Goal: Navigation & Orientation: Find specific page/section

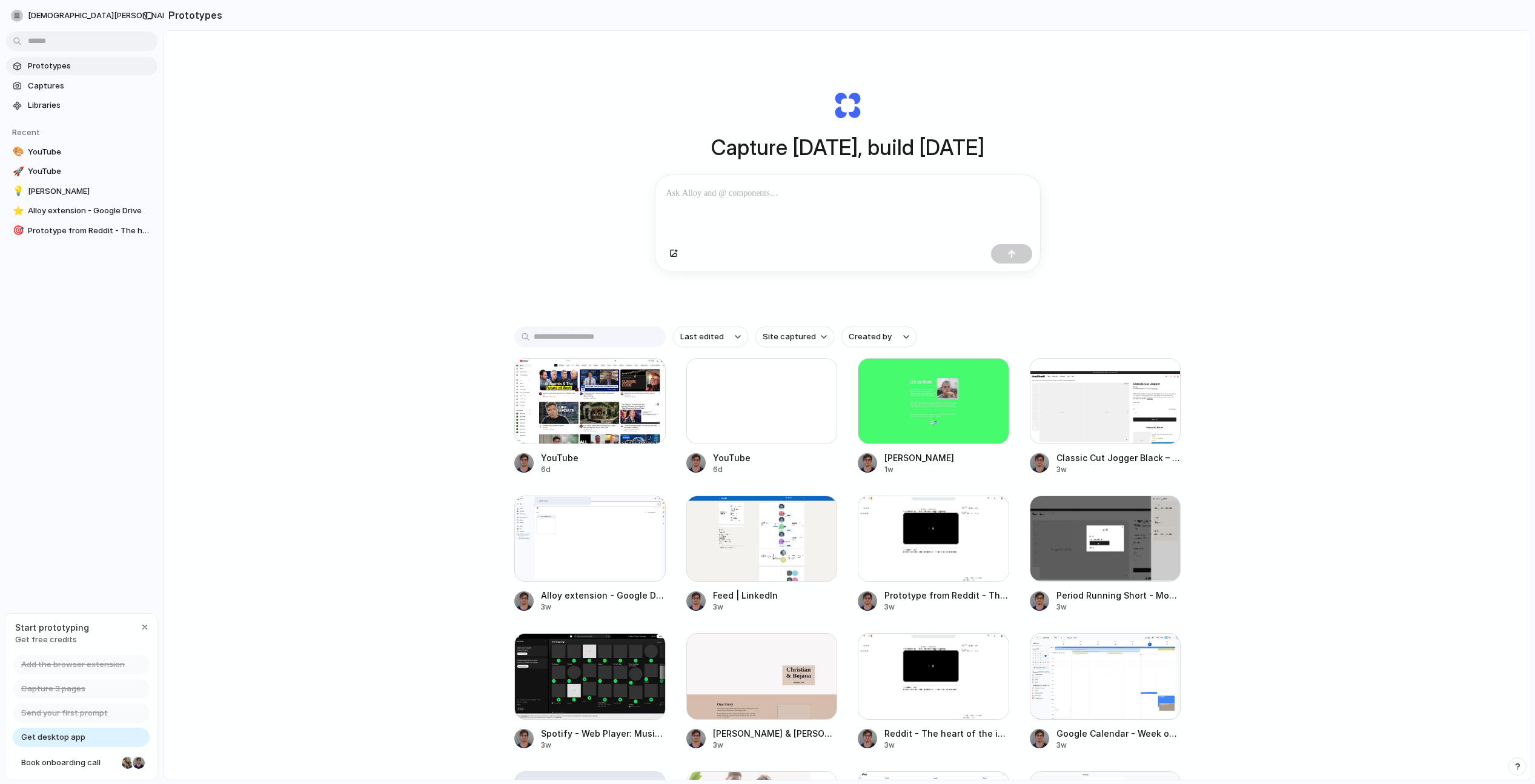
click at [228, 82] on div "Capture today, build tomorrow Clone web app Clone screenshot Start from existin…" at bounding box center [847, 437] width 1366 height 813
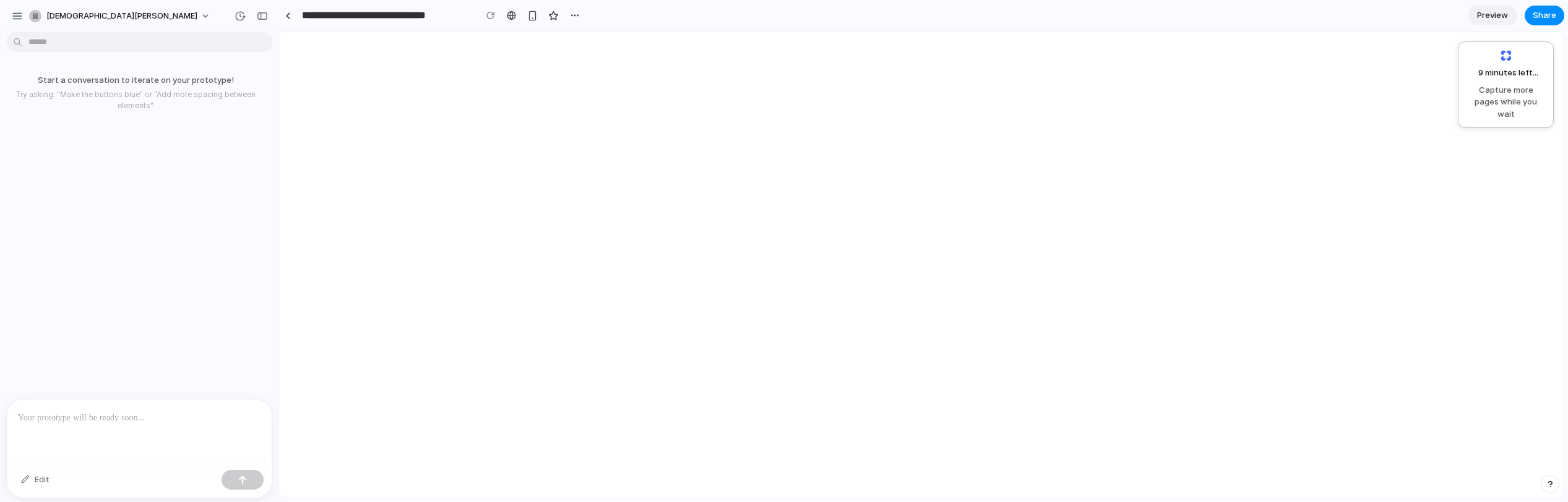
click at [467, 333] on div at bounding box center [1063, 269] width 1472 height 379
click at [289, 4] on div "**********" at bounding box center [427, 15] width 297 height 22
click at [289, 12] on div at bounding box center [288, 16] width 6 height 7
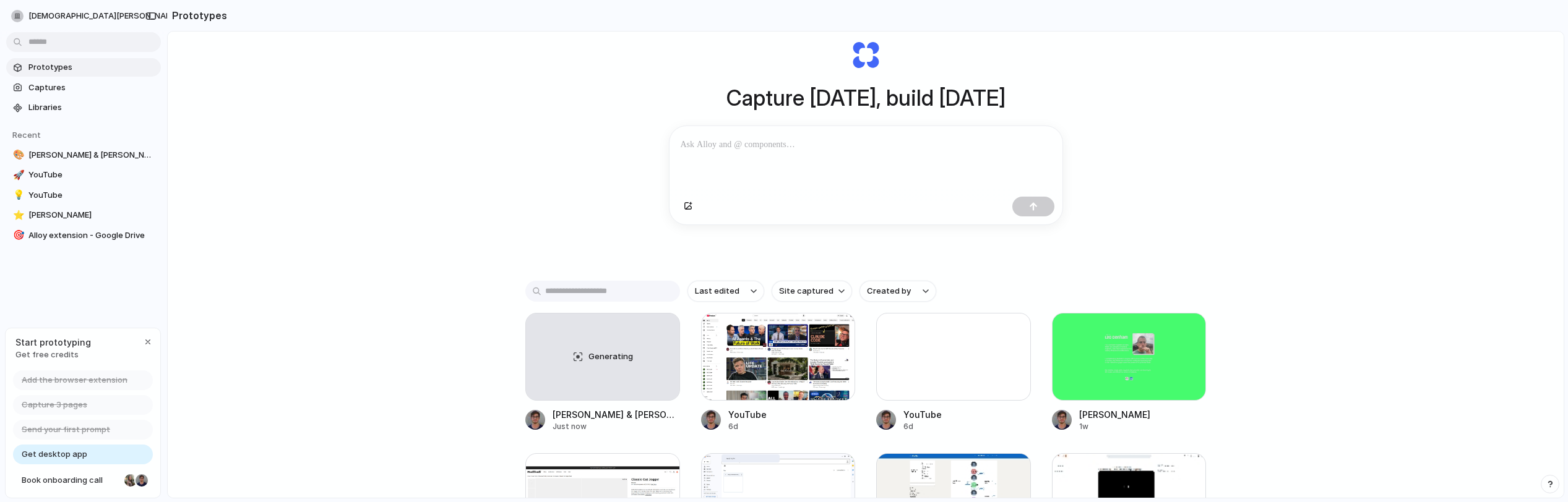
scroll to position [50, 0]
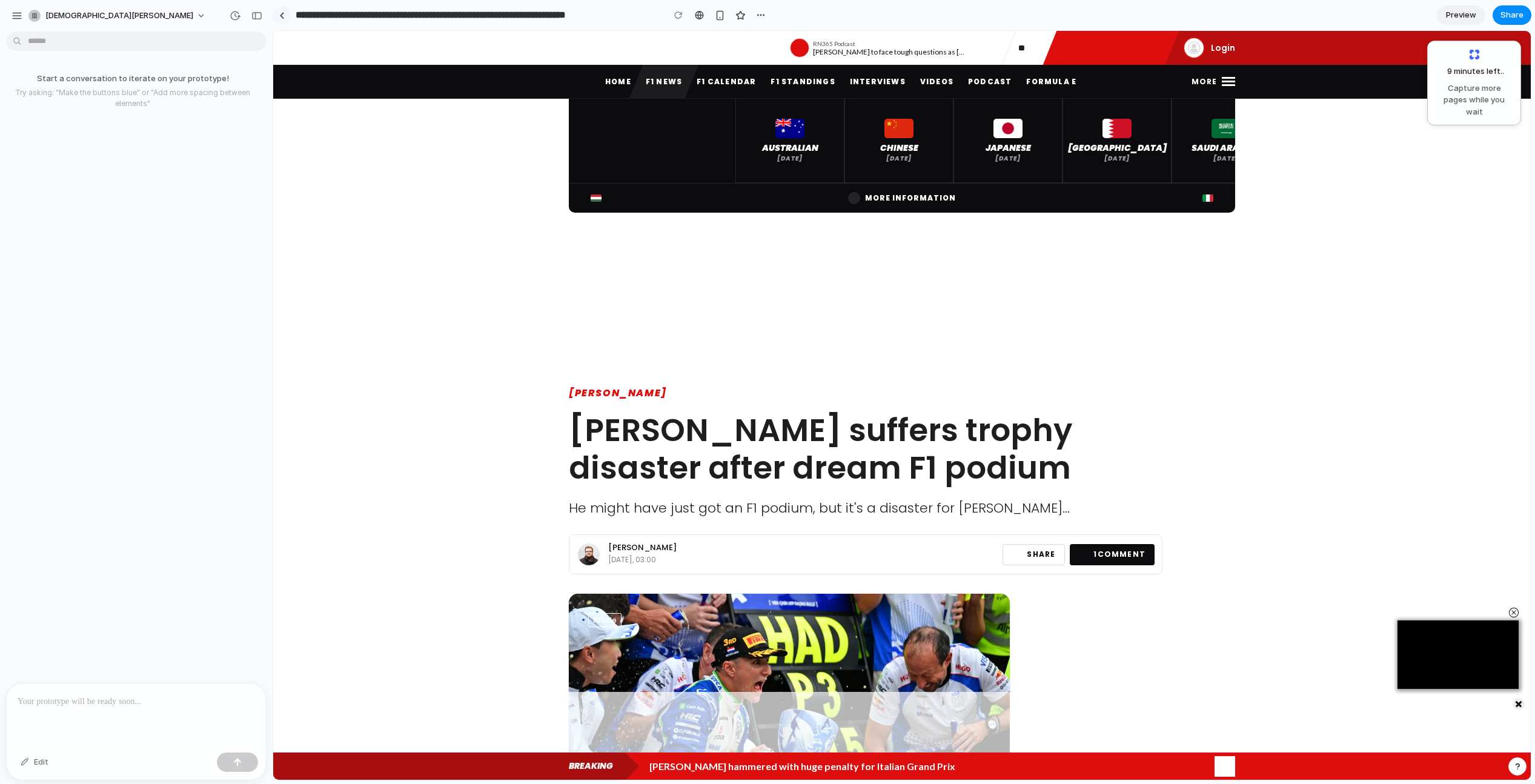
click at [281, 17] on link at bounding box center [281, 15] width 18 height 18
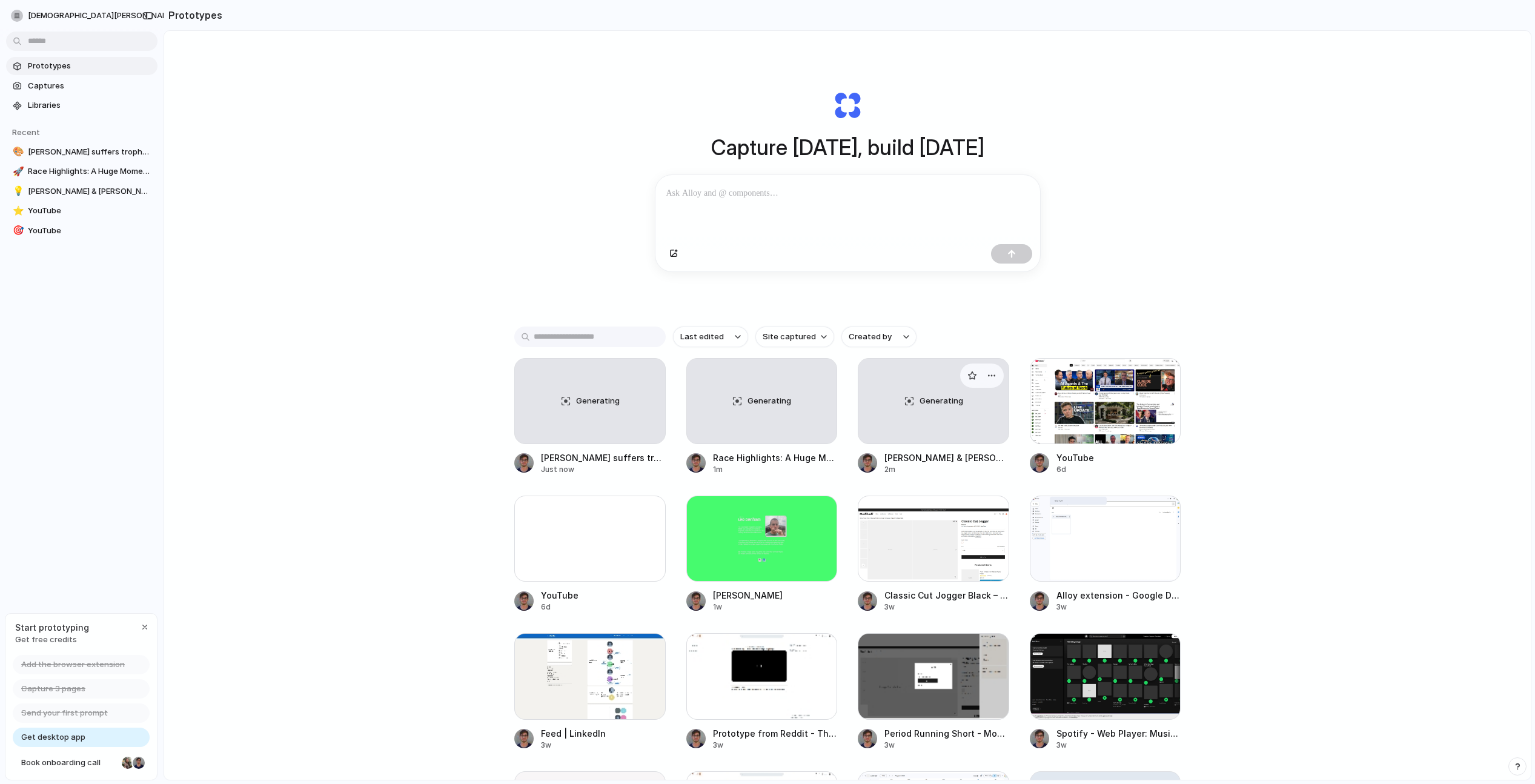
click at [891, 404] on div "Generating" at bounding box center [933, 401] width 150 height 85
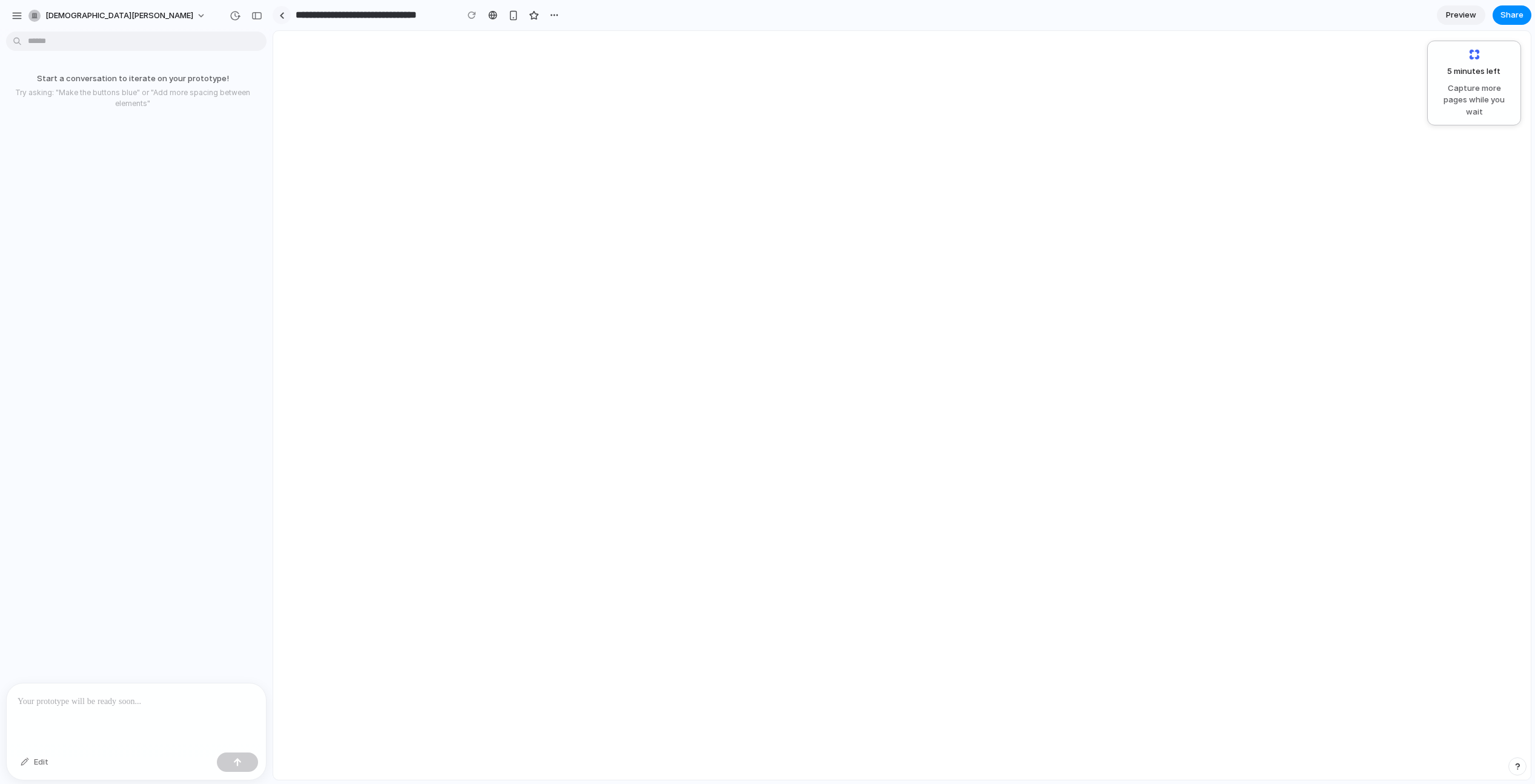
click at [281, 12] on div at bounding box center [282, 16] width 5 height 7
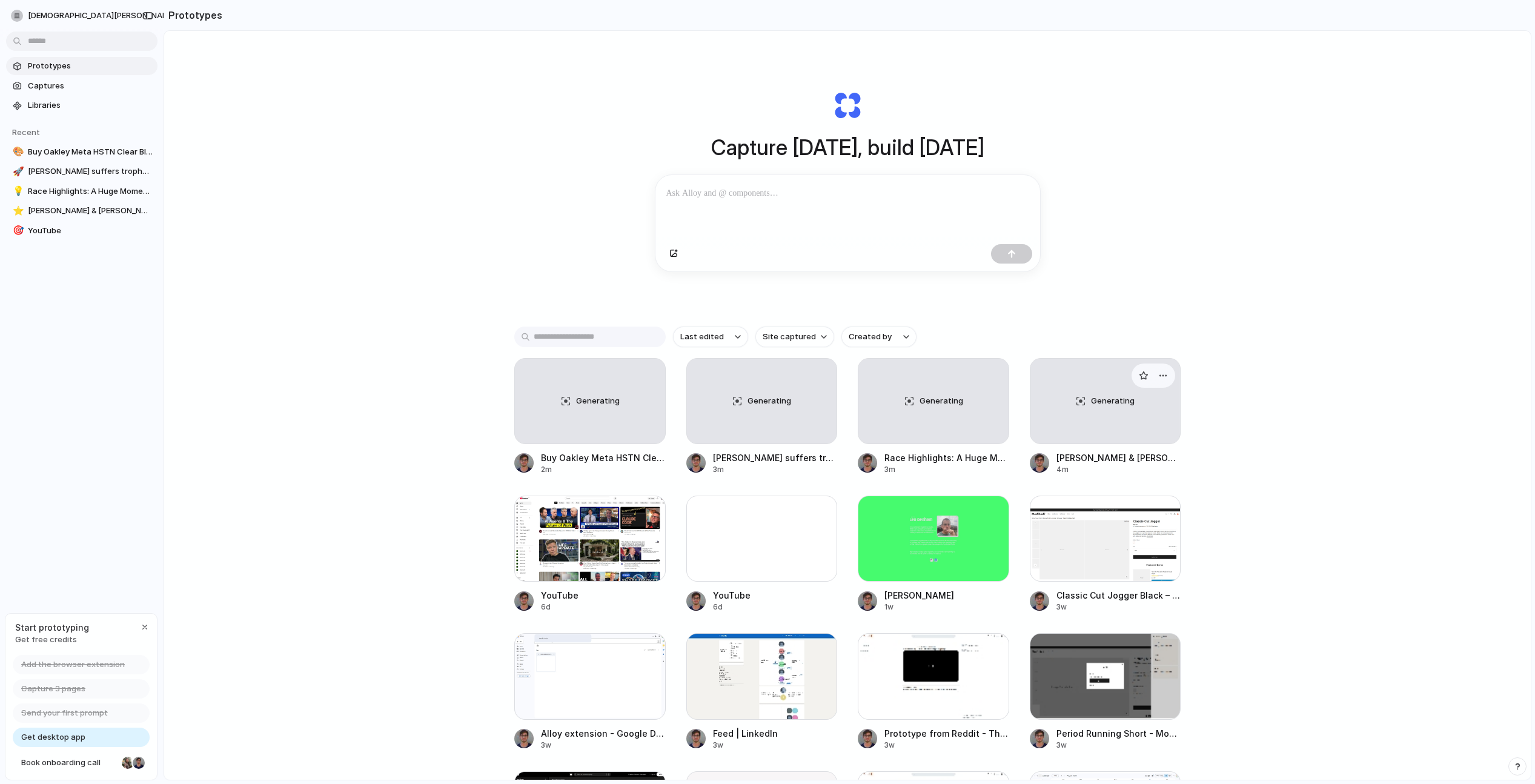
click at [1091, 414] on div "Generating" at bounding box center [1105, 401] width 150 height 85
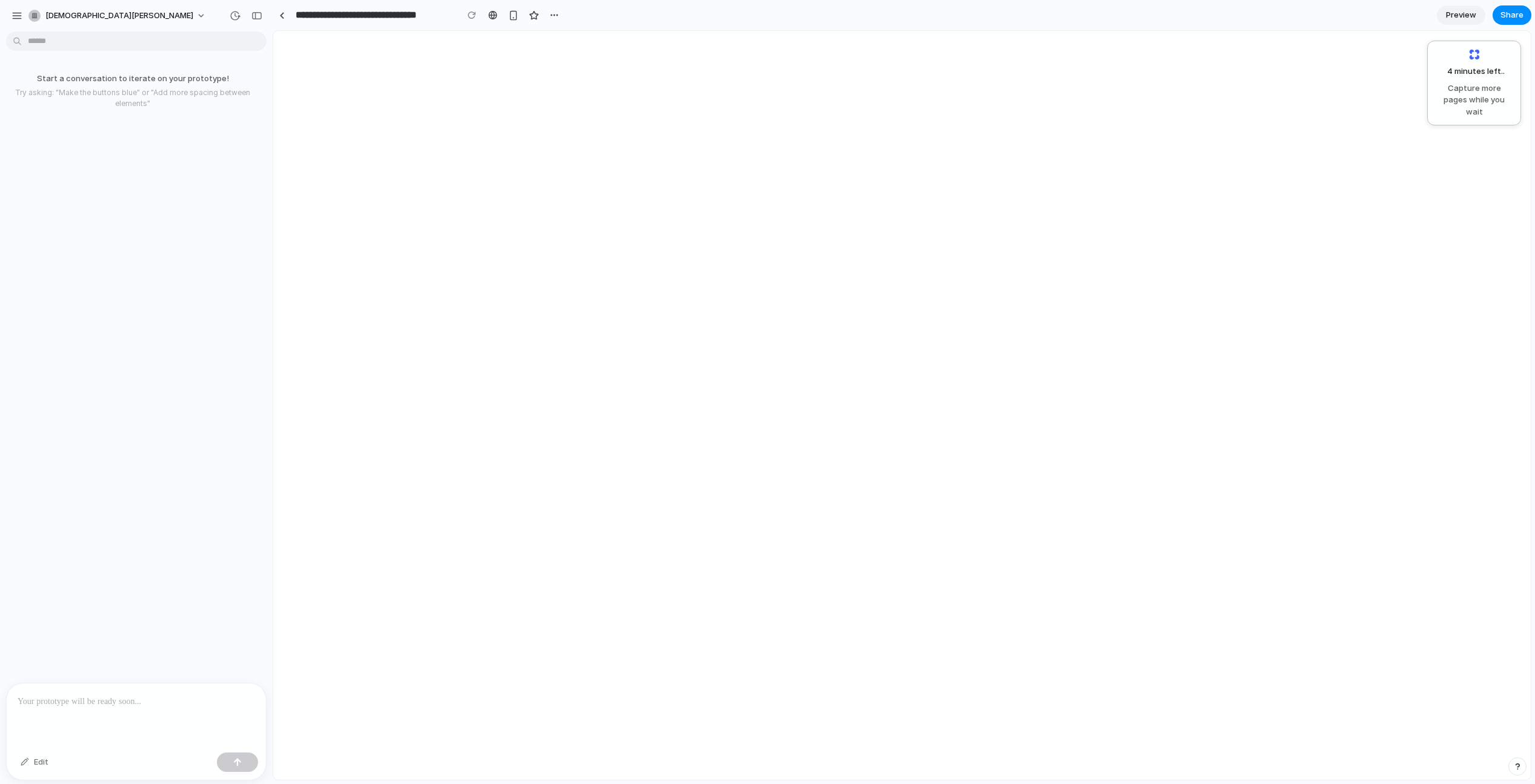
click at [294, 18] on input "**********" at bounding box center [372, 15] width 160 height 22
click at [281, 17] on div at bounding box center [282, 16] width 5 height 7
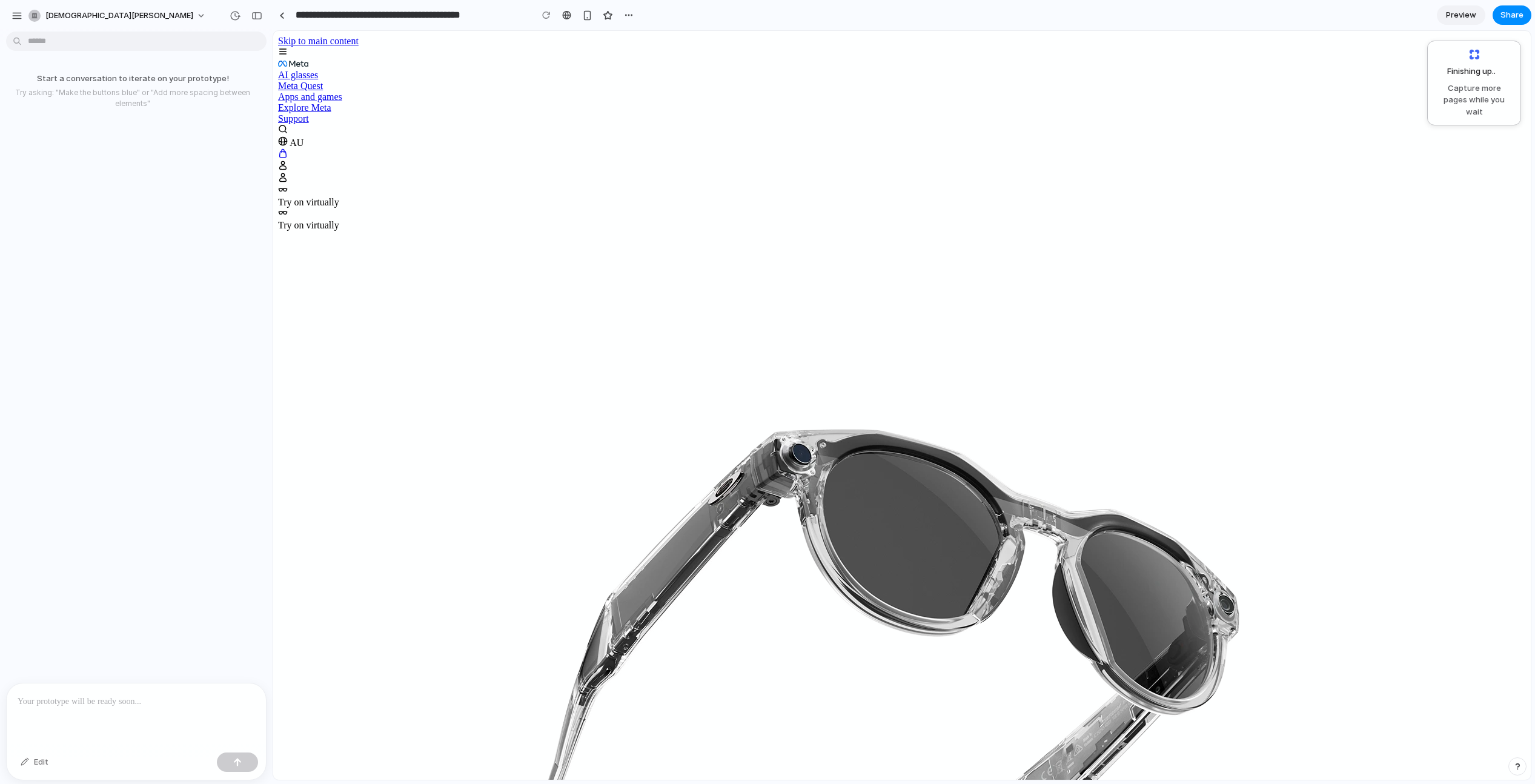
scroll to position [0, 586]
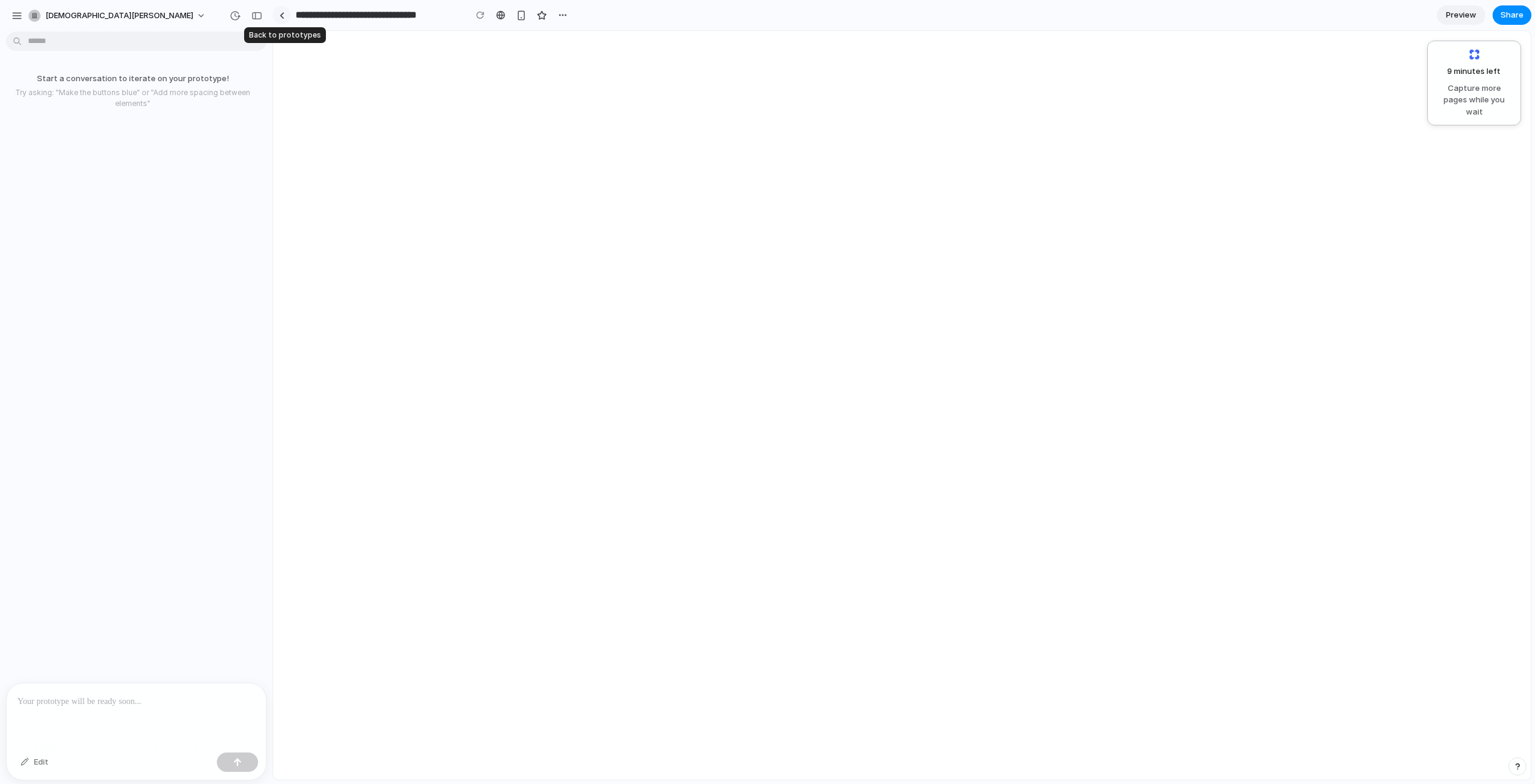
click at [283, 16] on div at bounding box center [282, 16] width 5 height 7
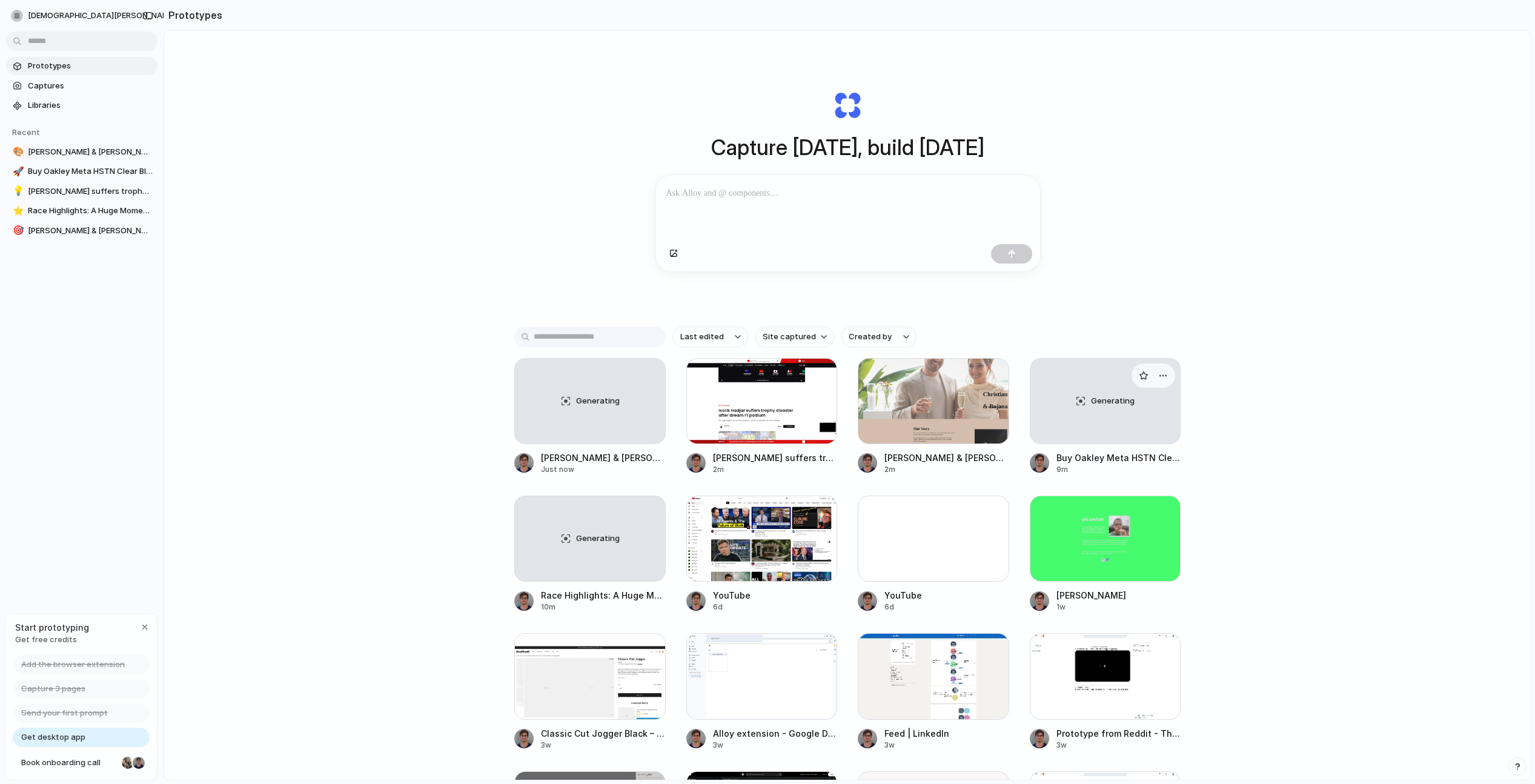
click at [1071, 447] on link "Generating Buy Oakley Meta HSTN Clear Black | Meta Store 9m" at bounding box center [1105, 416] width 151 height 117
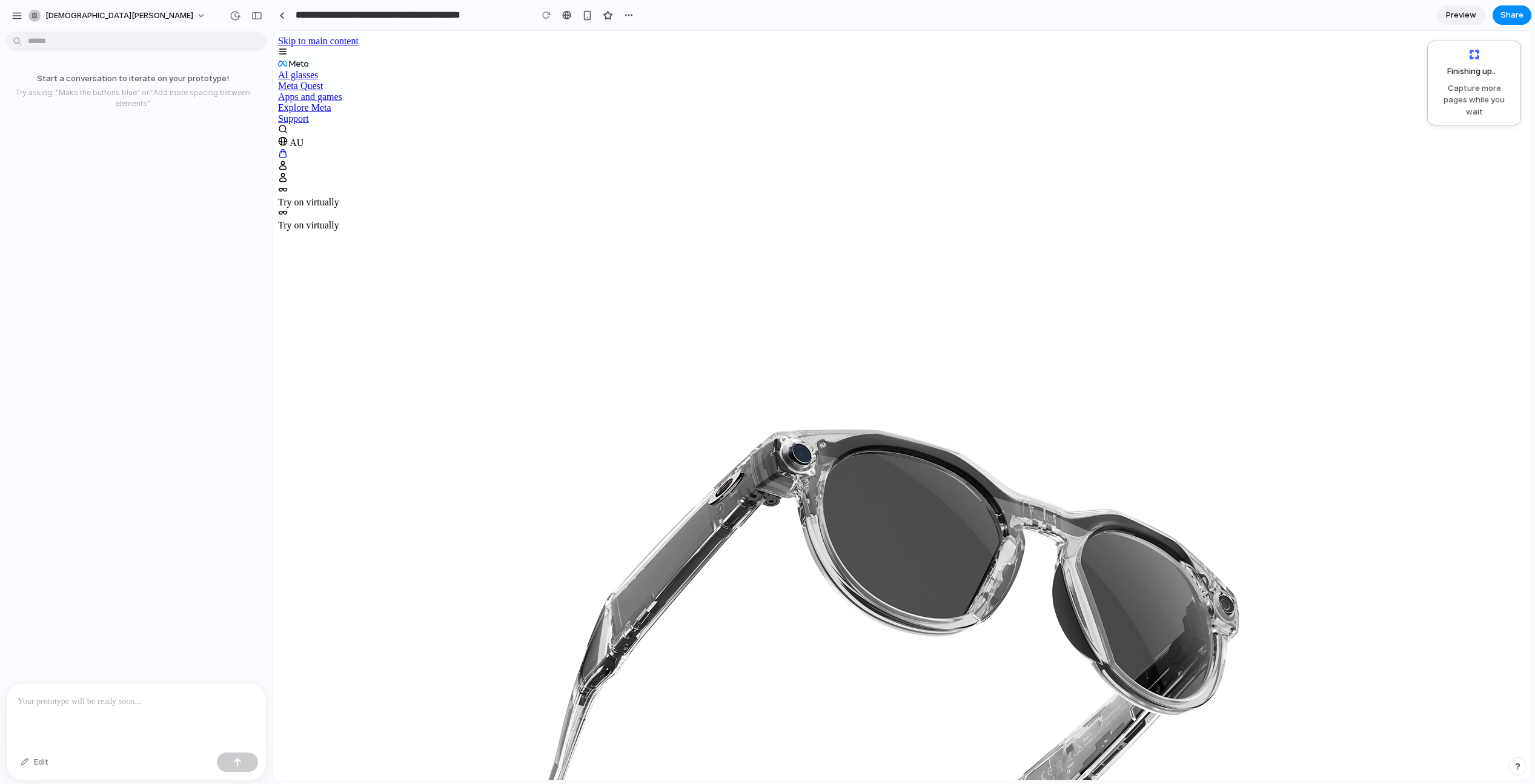
scroll to position [0, 586]
click at [281, 14] on div at bounding box center [282, 16] width 5 height 7
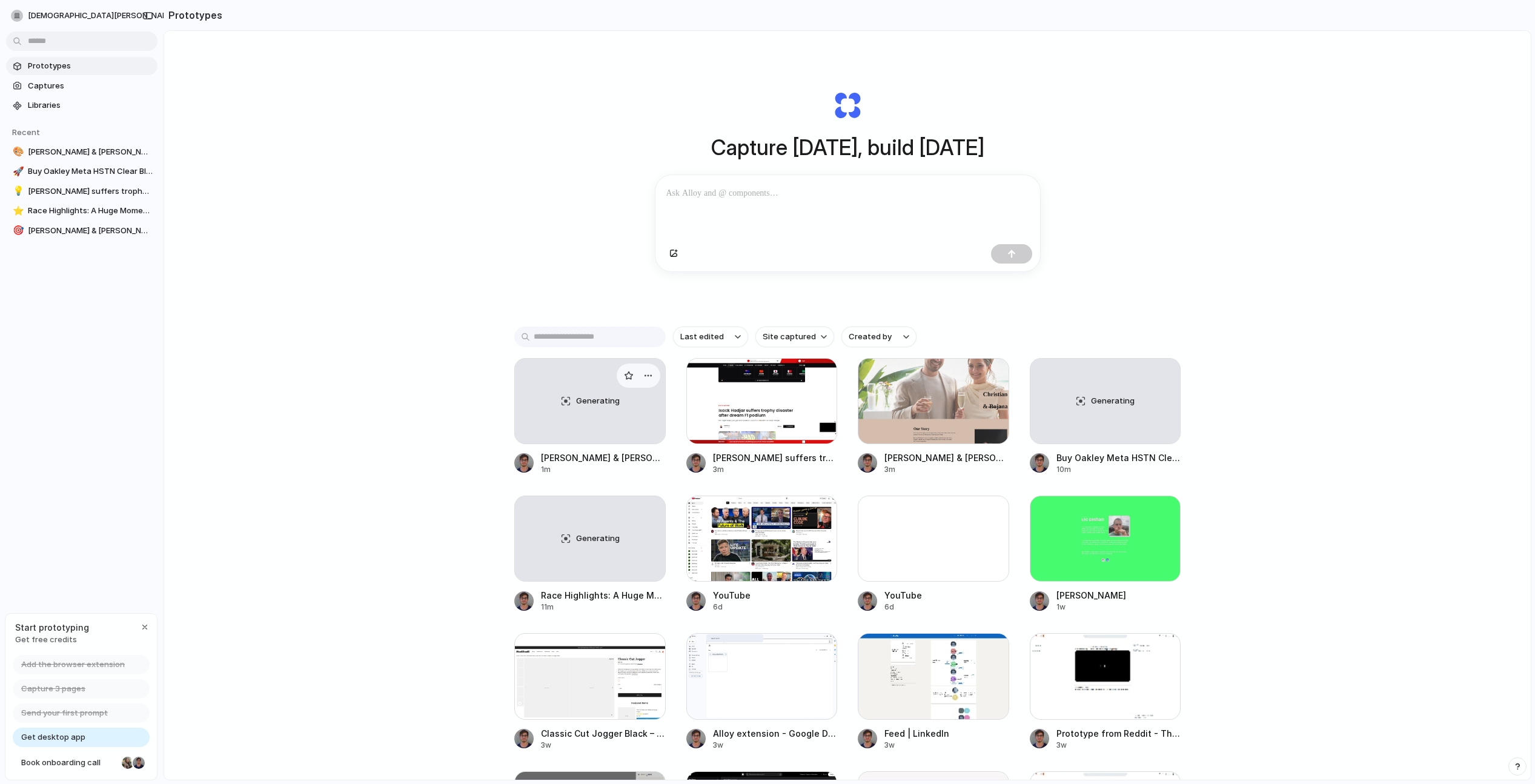
click at [596, 432] on div "Generating" at bounding box center [590, 401] width 150 height 85
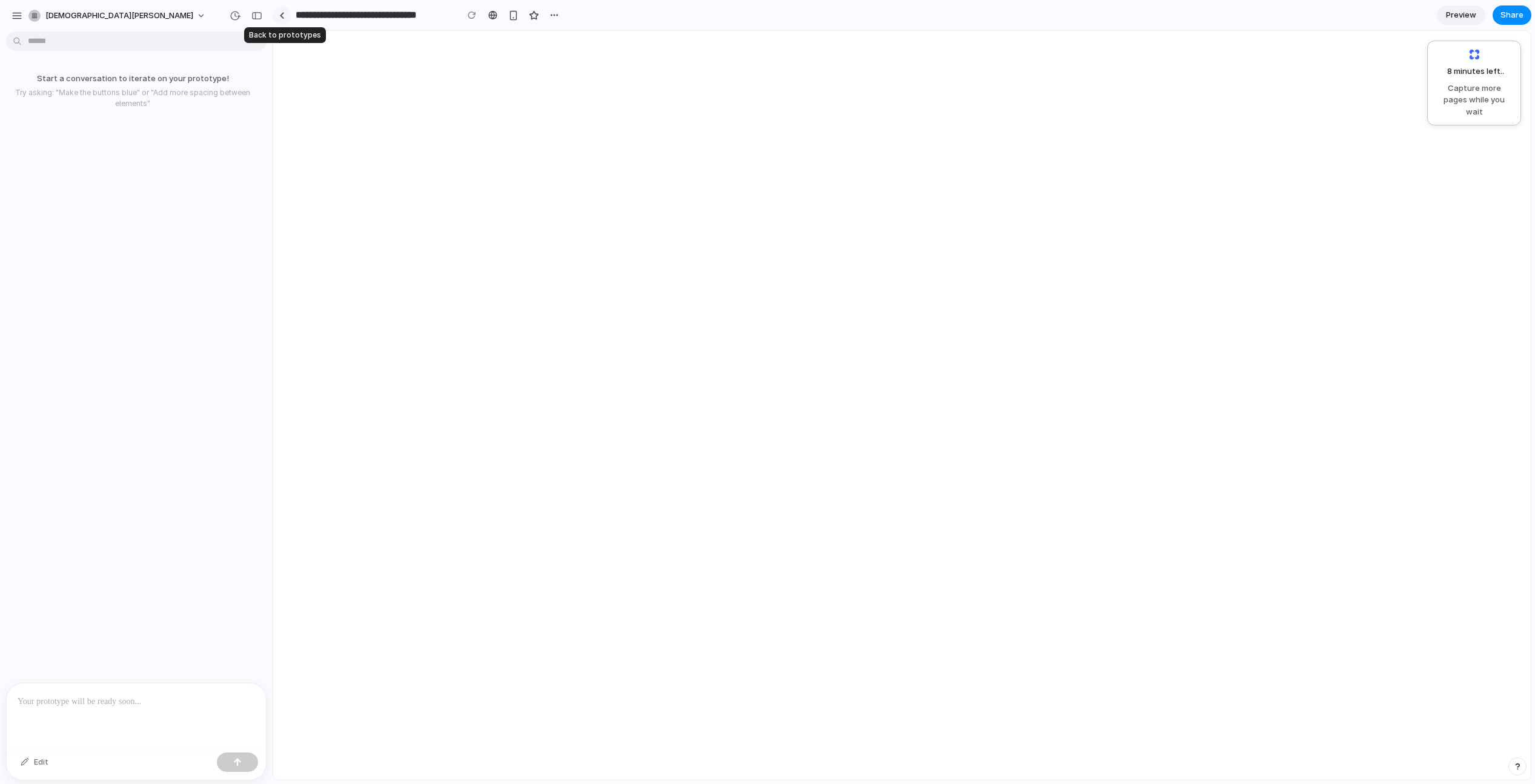
click at [279, 9] on link at bounding box center [281, 15] width 18 height 18
